Goal: Information Seeking & Learning: Understand process/instructions

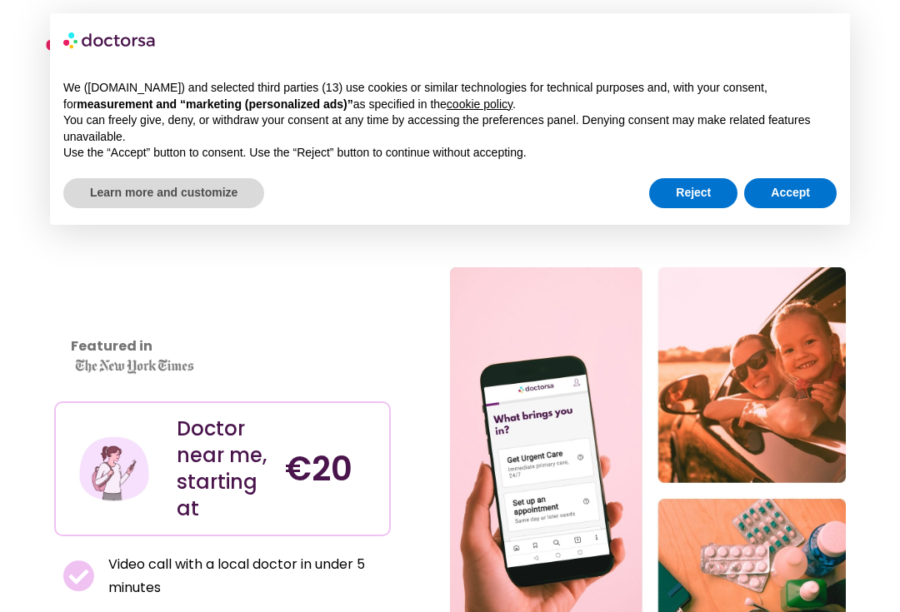
scroll to position [1, 0]
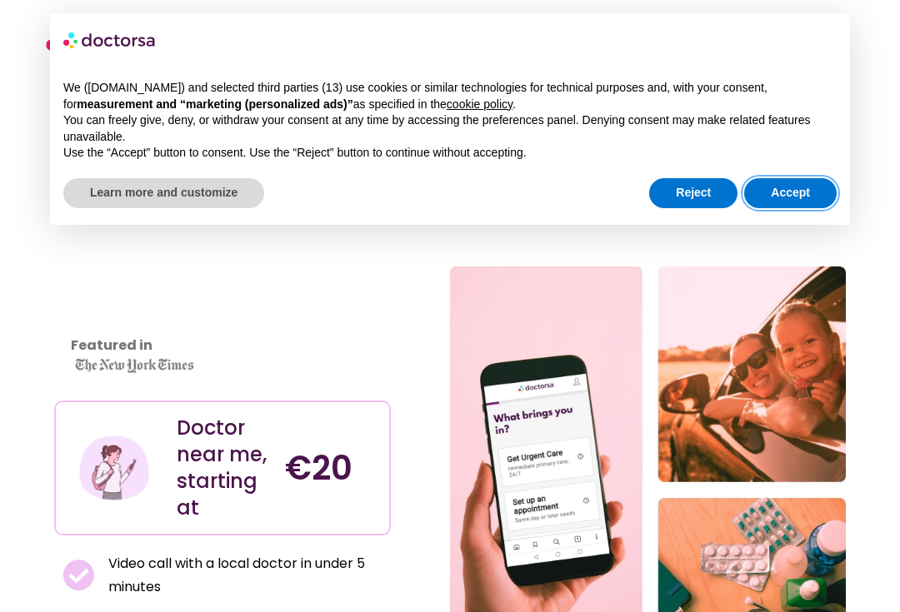
click at [825, 192] on button "Accept" at bounding box center [790, 193] width 92 height 30
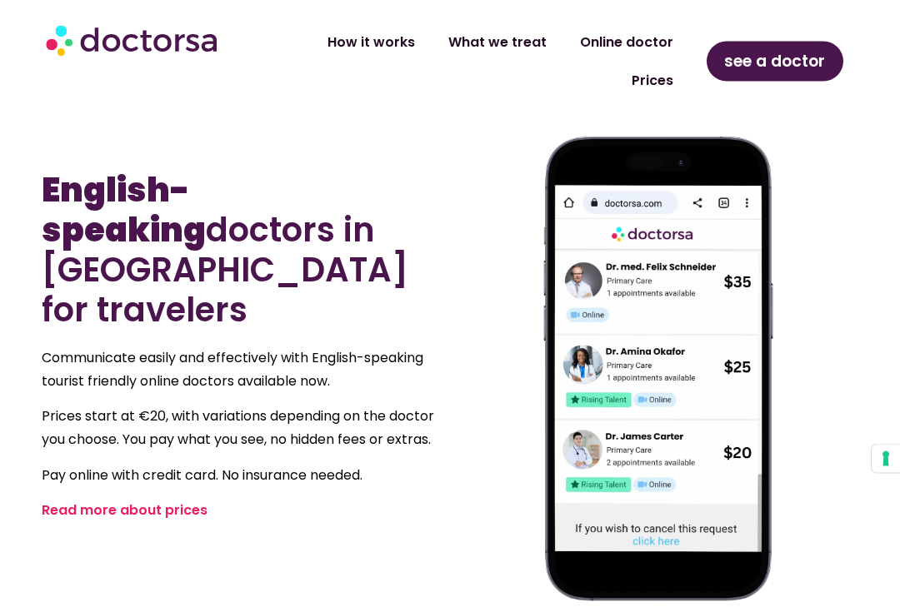
scroll to position [816, 0]
click at [89, 501] on link "Read more about prices" at bounding box center [125, 510] width 166 height 19
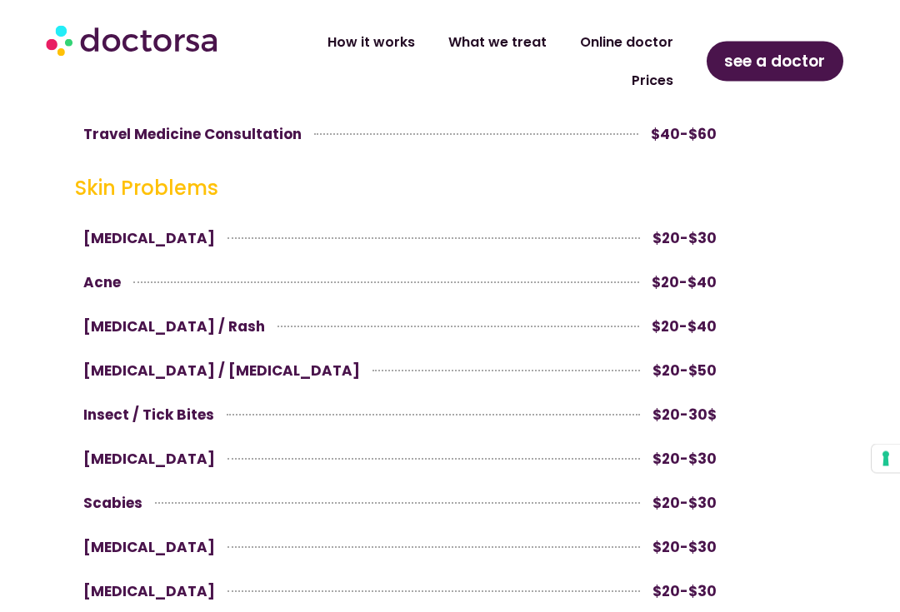
scroll to position [1928, 0]
click at [387, 34] on link "How it works" at bounding box center [371, 42] width 121 height 38
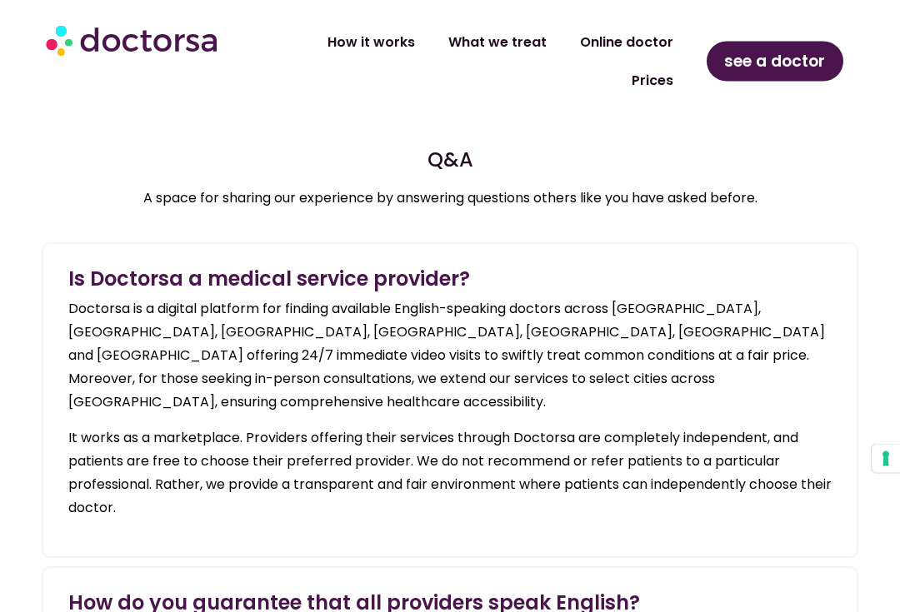
scroll to position [1706, 0]
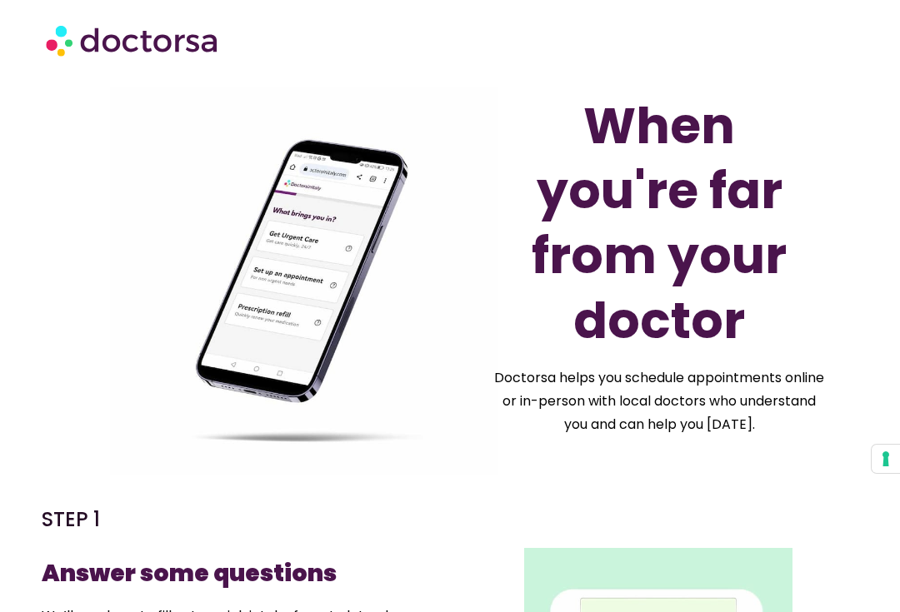
scroll to position [1769, 0]
